Goal: Information Seeking & Learning: Learn about a topic

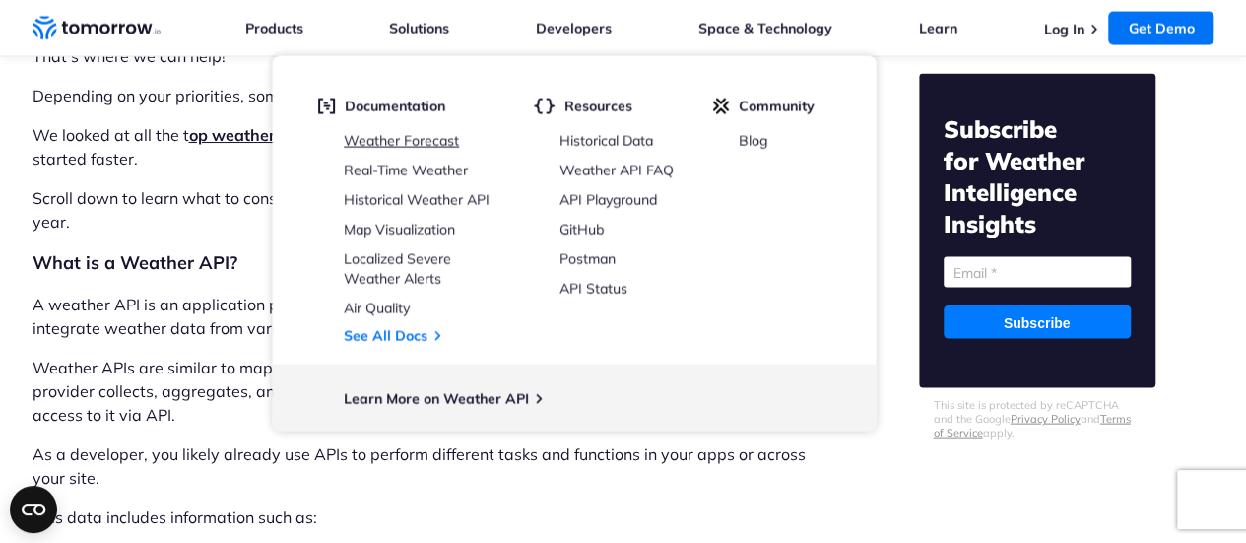
click at [431, 147] on link "Weather Forecast" at bounding box center [401, 141] width 115 height 18
click at [427, 164] on link "Real-Time Weather" at bounding box center [406, 171] width 124 height 18
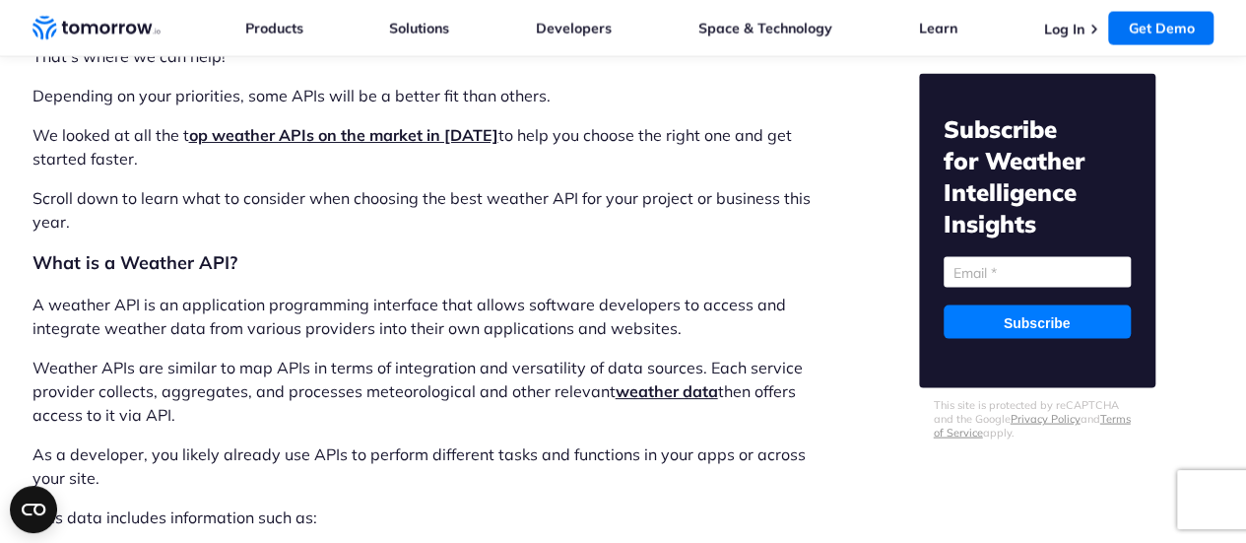
click at [664, 397] on strong "weather data" at bounding box center [667, 391] width 102 height 20
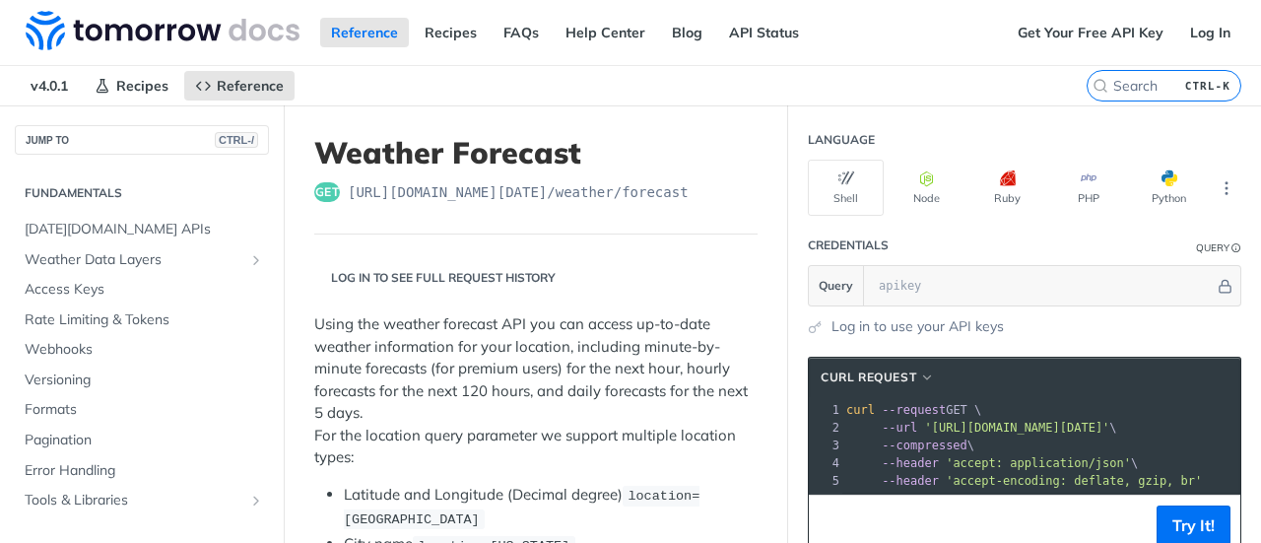
scroll to position [303, 0]
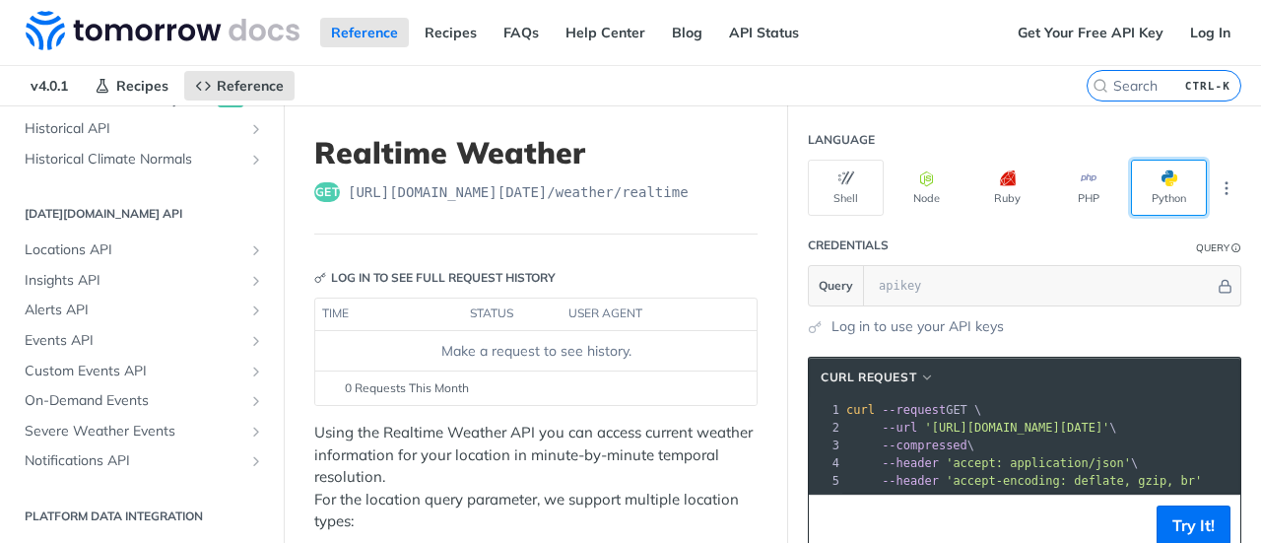
click at [1145, 184] on button "Python" at bounding box center [1169, 188] width 76 height 56
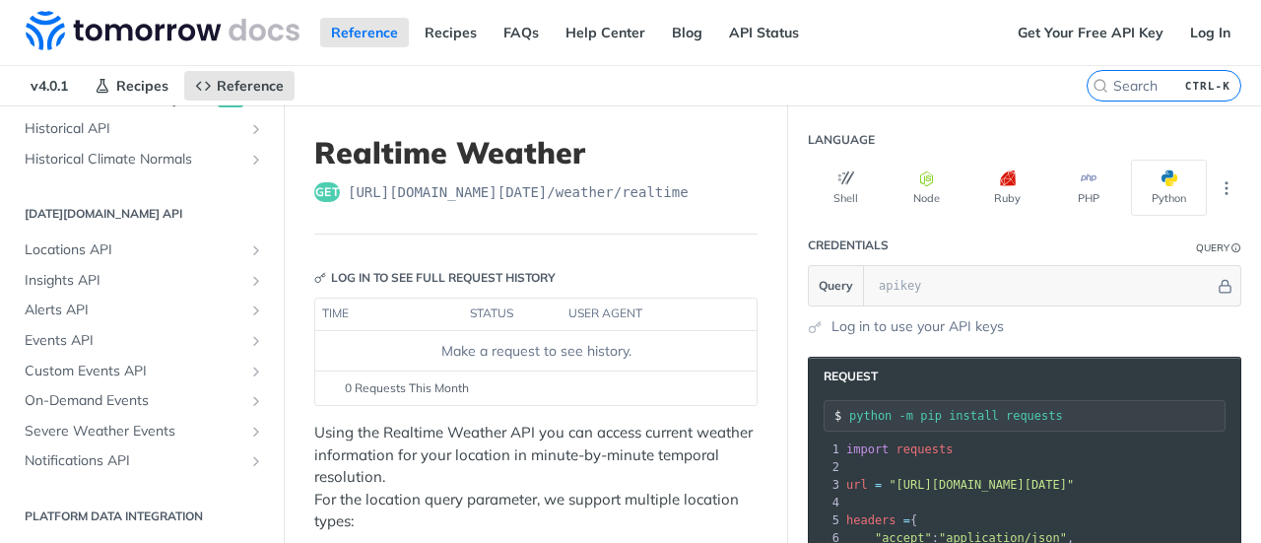
click at [869, 200] on div "Shell Node Ruby PHP Python" at bounding box center [1024, 188] width 433 height 56
click at [898, 188] on button "Node" at bounding box center [926, 188] width 76 height 56
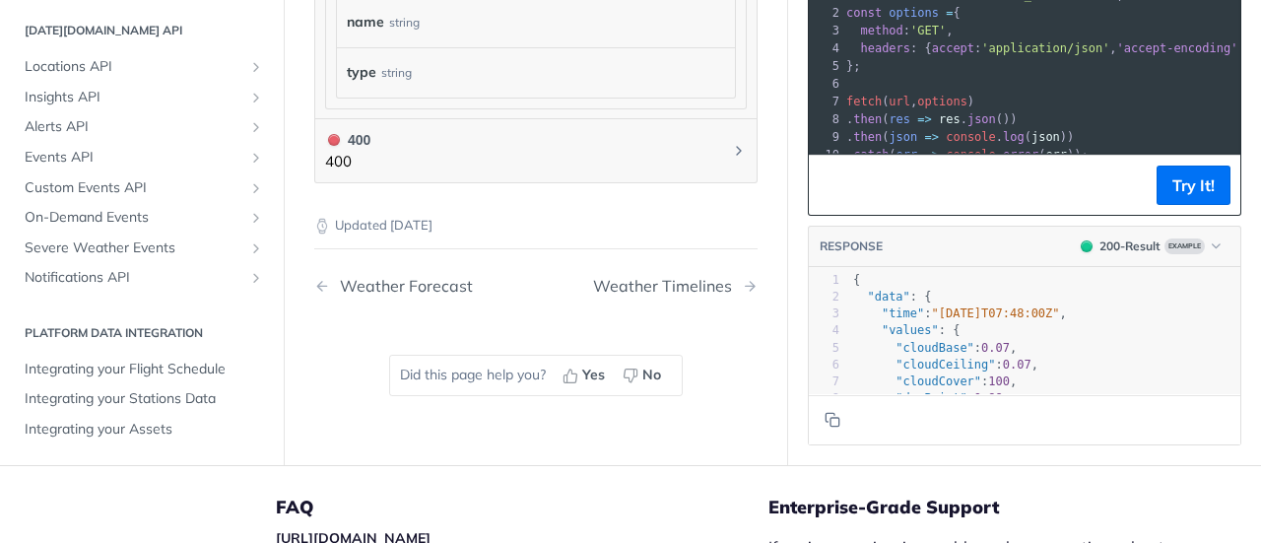
scroll to position [1773, 0]
